Goal: Information Seeking & Learning: Learn about a topic

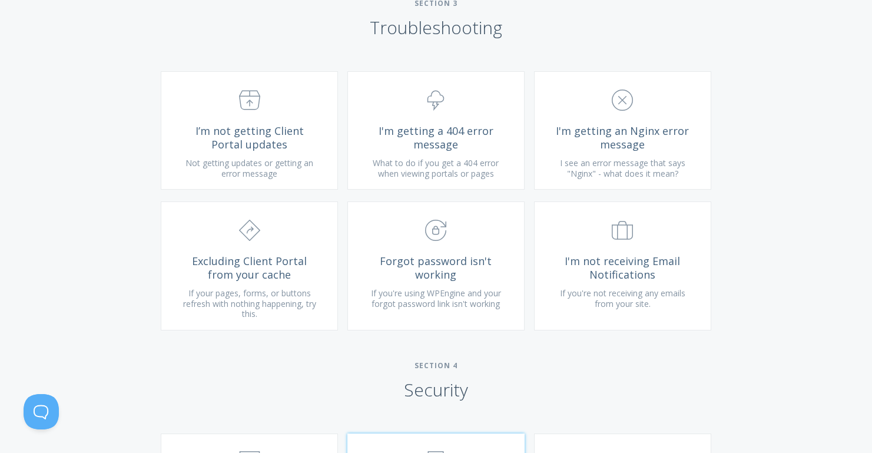
scroll to position [1252, 0]
click at [610, 276] on span "I'm not receiving Email Notifications" at bounding box center [622, 266] width 141 height 27
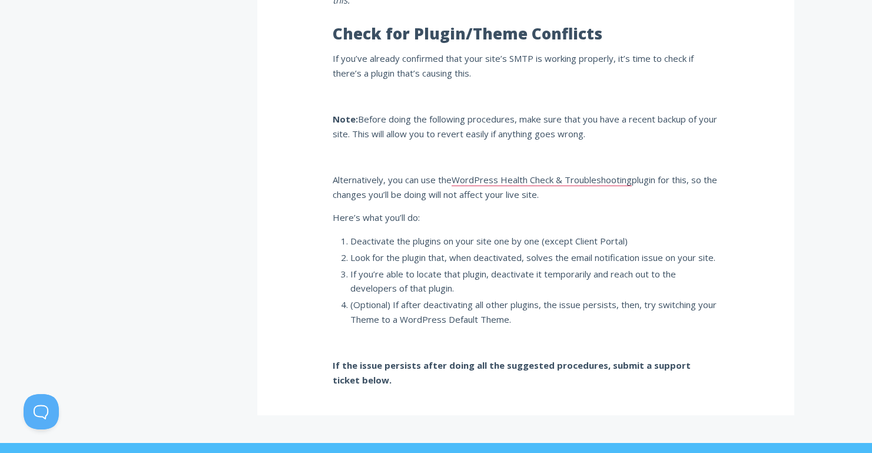
scroll to position [966, 0]
click at [499, 173] on link "WordPress Health Check & Troubleshooting" at bounding box center [542, 179] width 180 height 12
